Goal: Check status: Check status

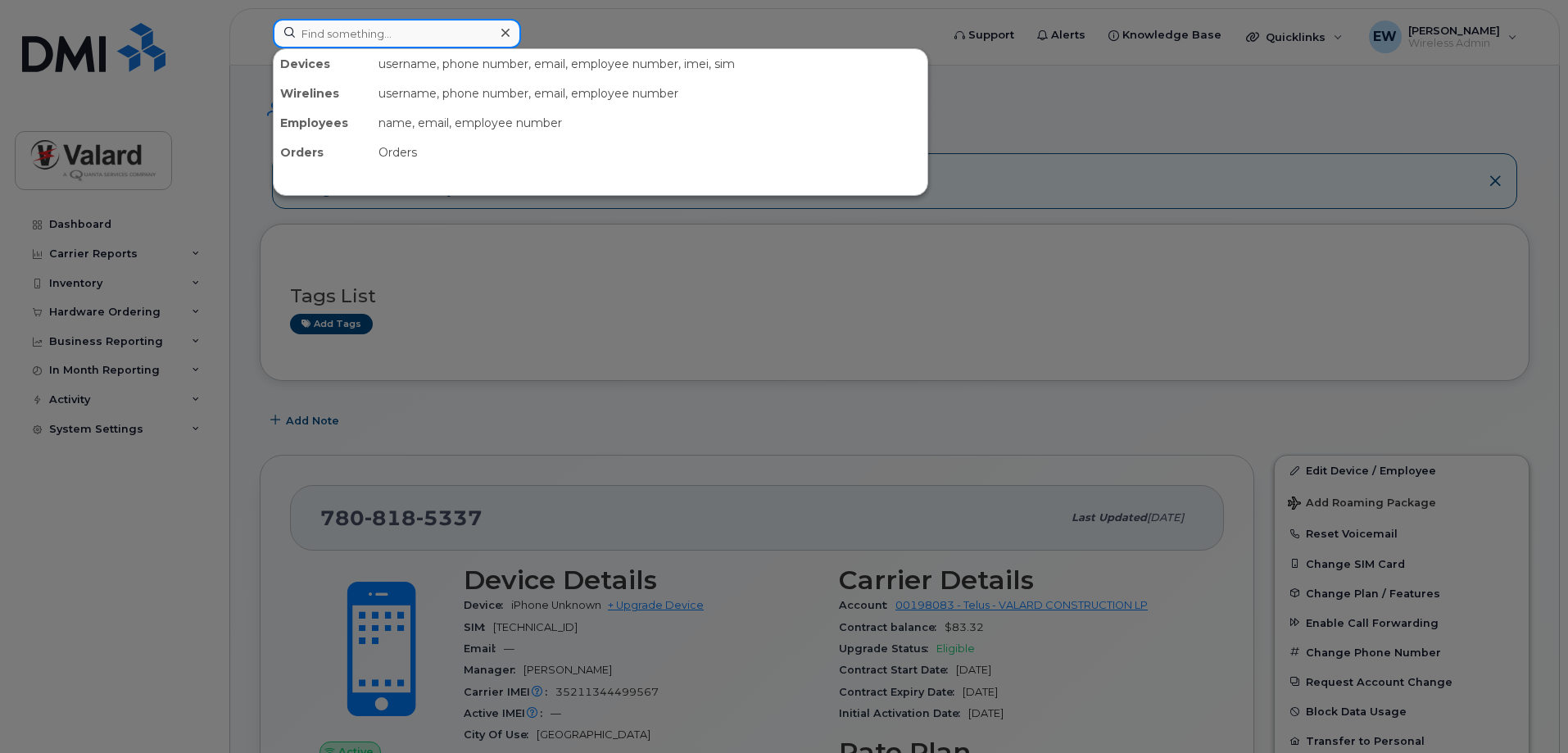
click at [392, 37] on input at bounding box center [397, 33] width 248 height 29
paste input "DX3JX3GUN72J"
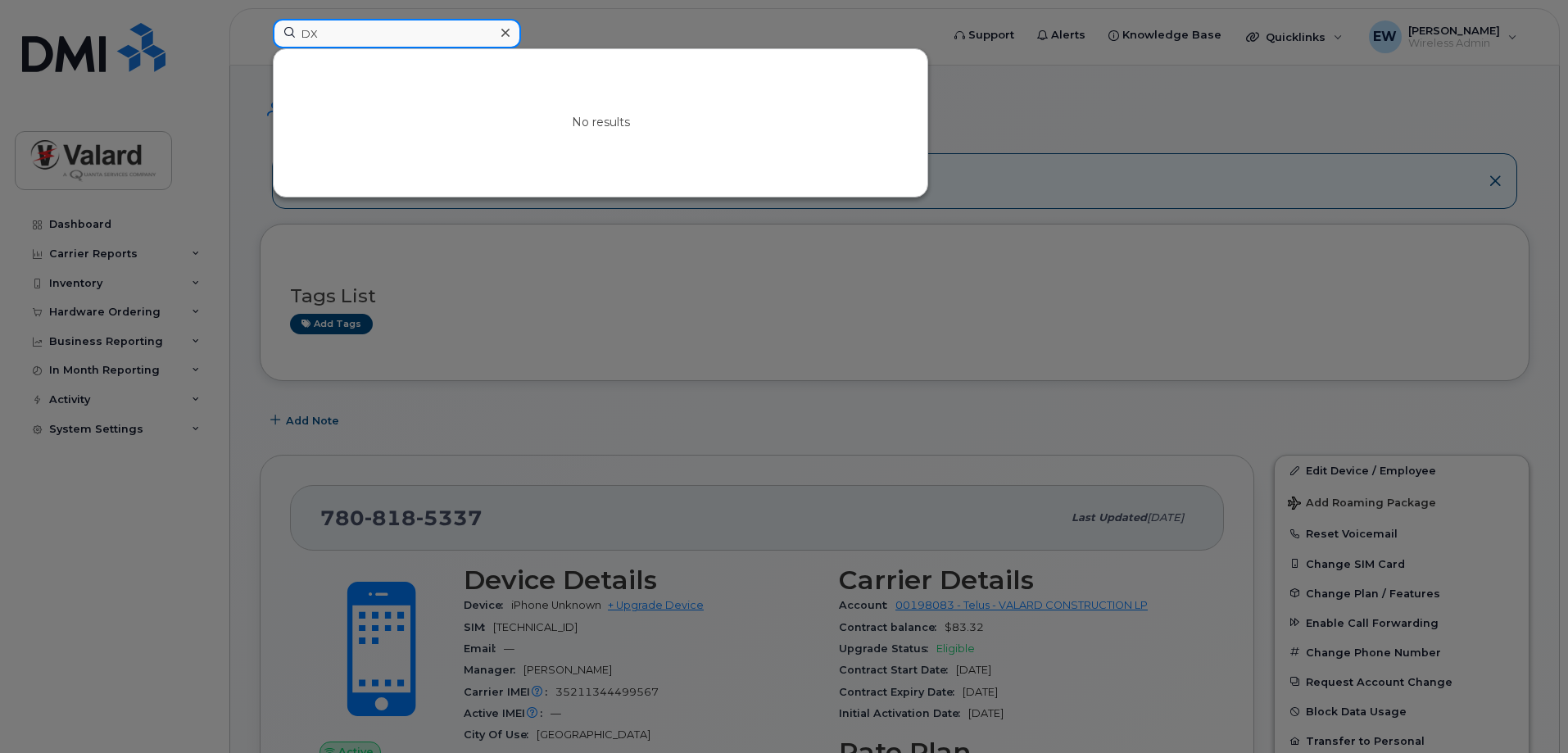
type input "D"
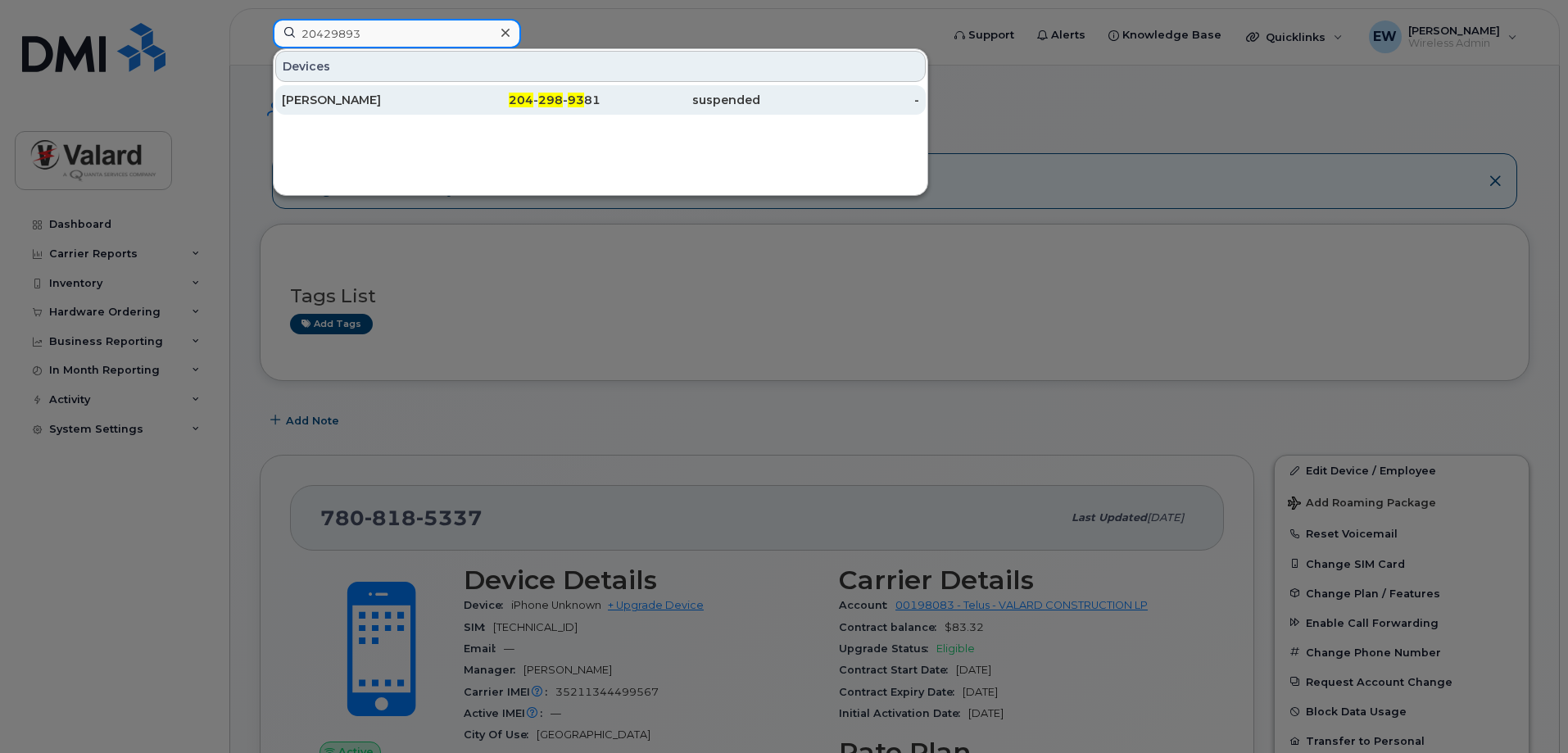
type input "20429893"
click at [523, 100] on span "204" at bounding box center [521, 100] width 25 height 15
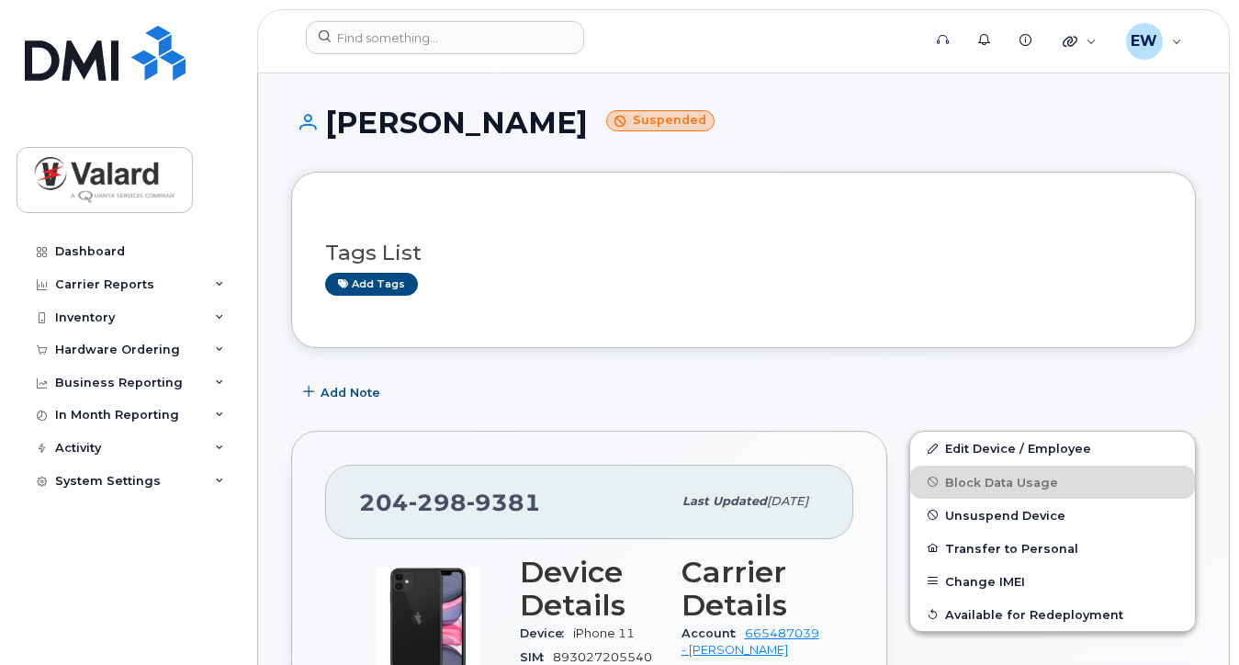
click at [925, 222] on div "Tags List Add tags" at bounding box center [743, 260] width 836 height 108
